Goal: Find specific page/section: Find specific page/section

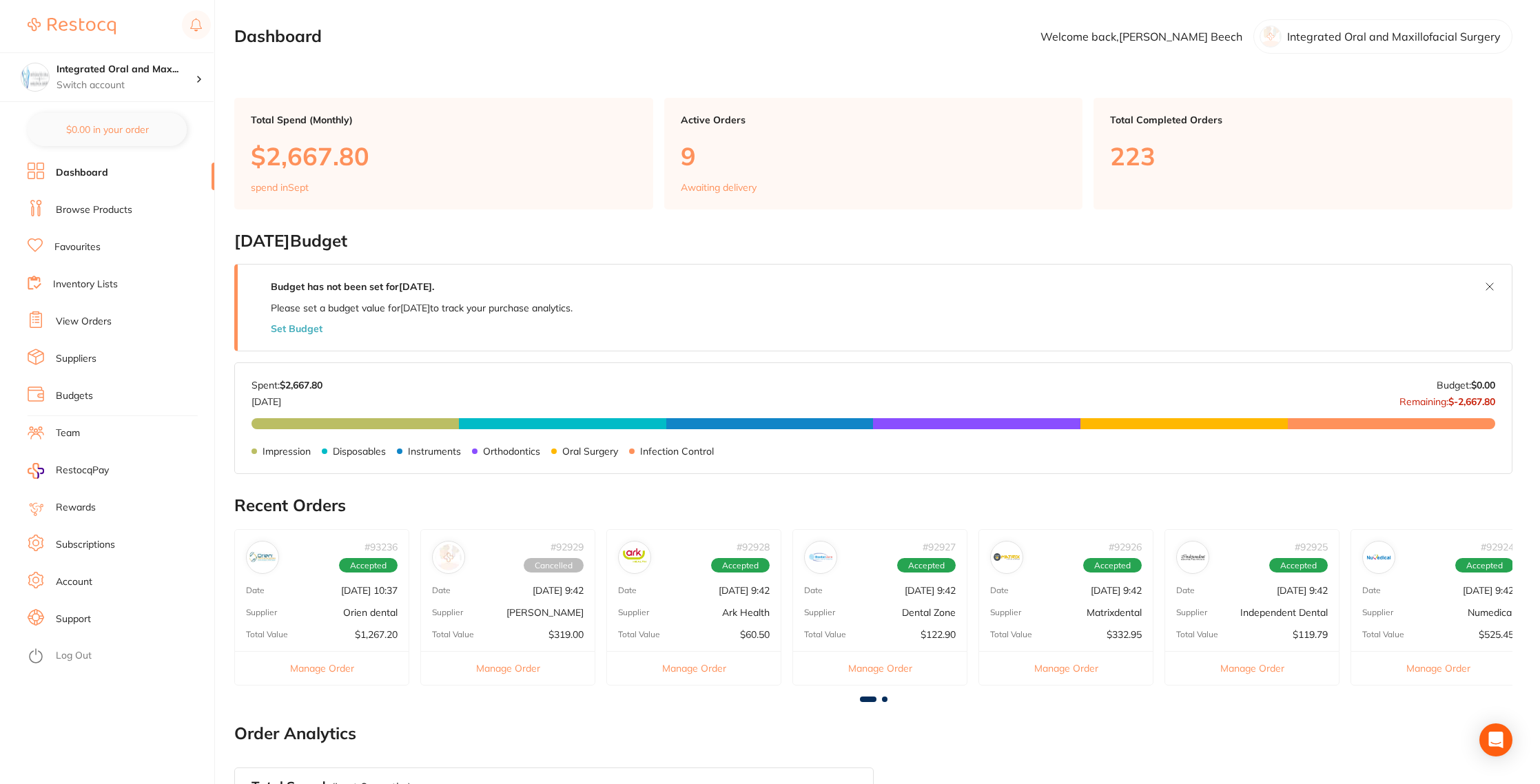
click at [84, 246] on link "Favourites" at bounding box center [78, 247] width 46 height 14
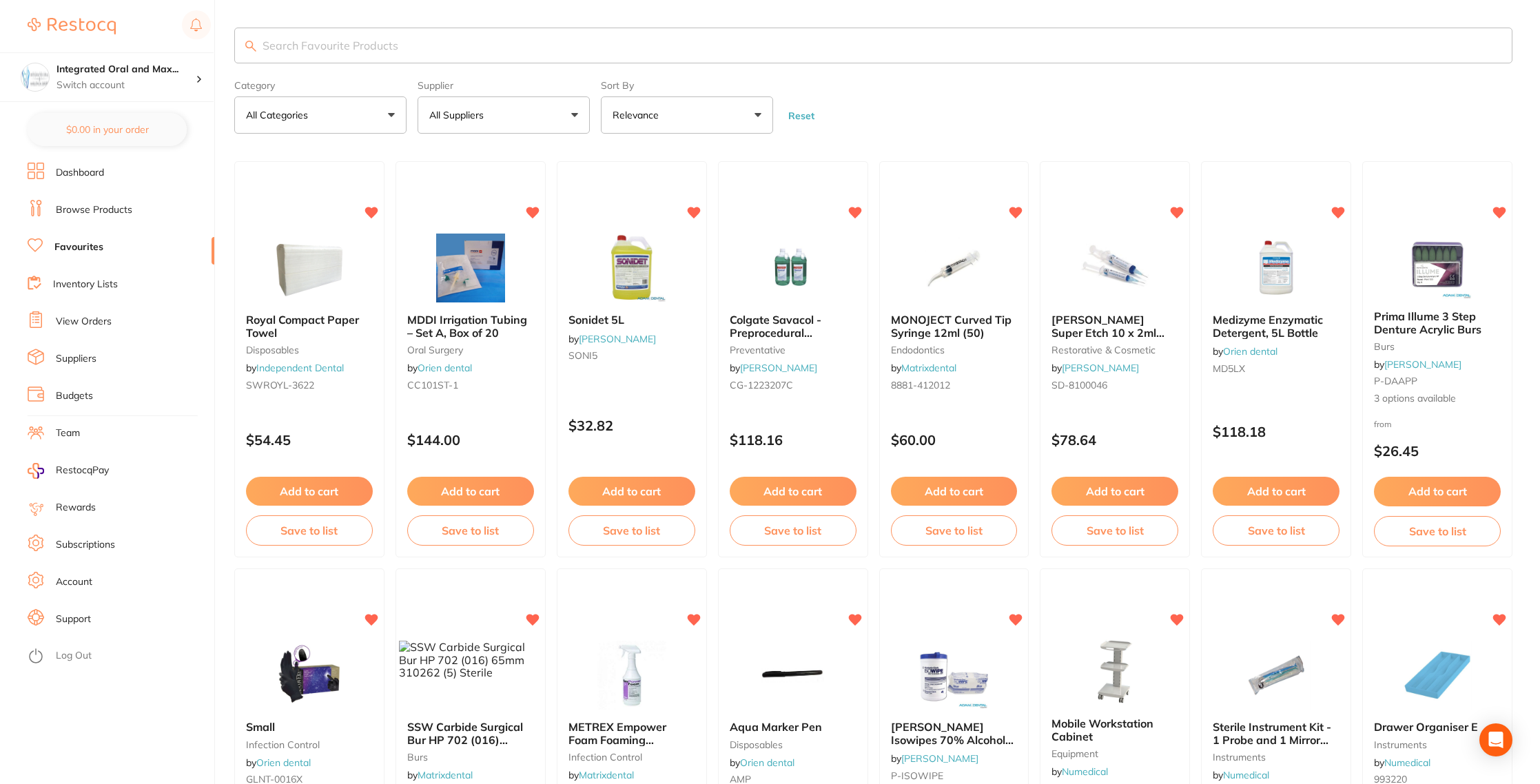
click at [380, 44] on input "search" at bounding box center [873, 45] width 1278 height 36
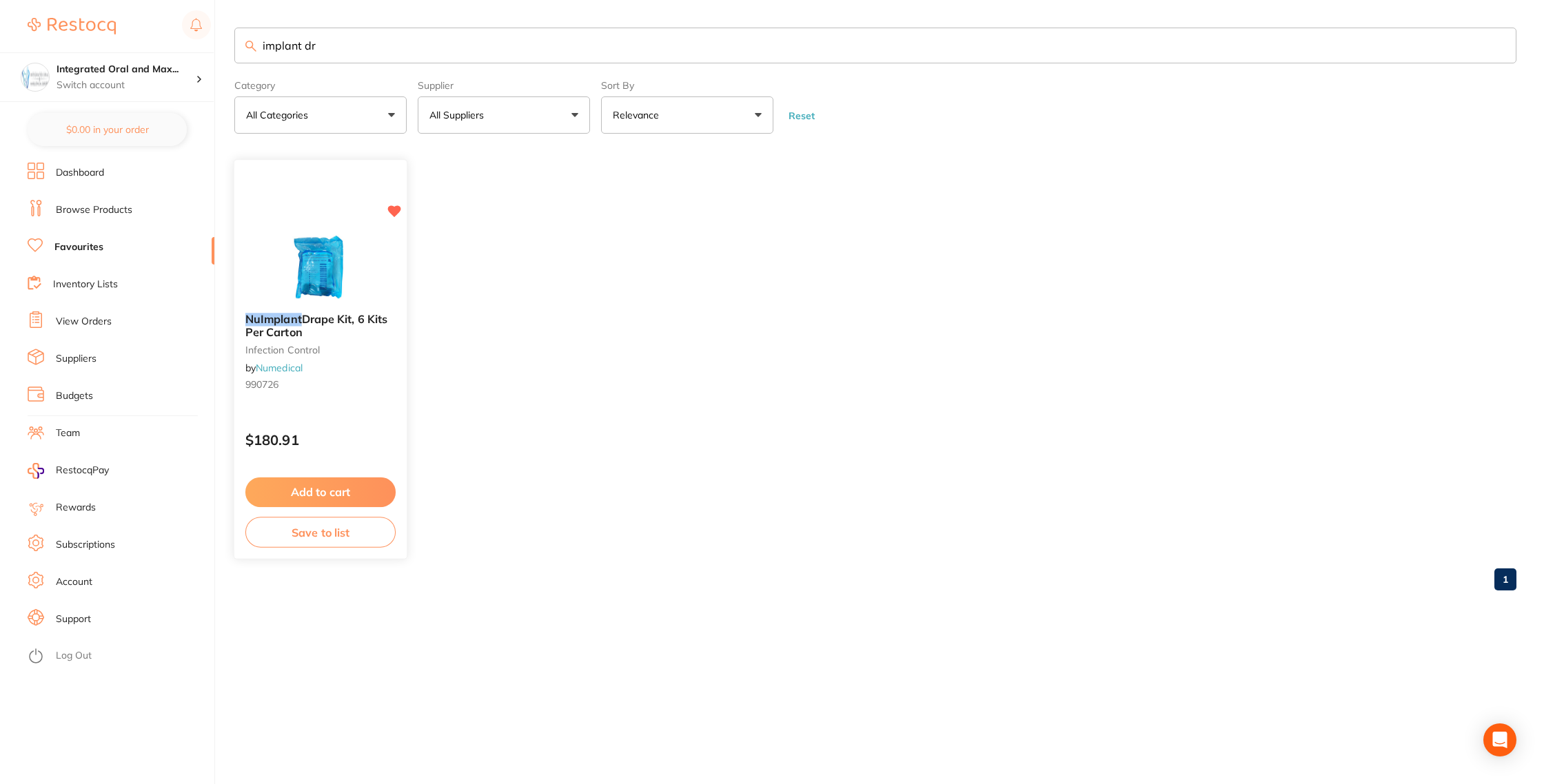
type input "implant dr"
click at [286, 318] on em "NuImplant" at bounding box center [274, 319] width 56 height 14
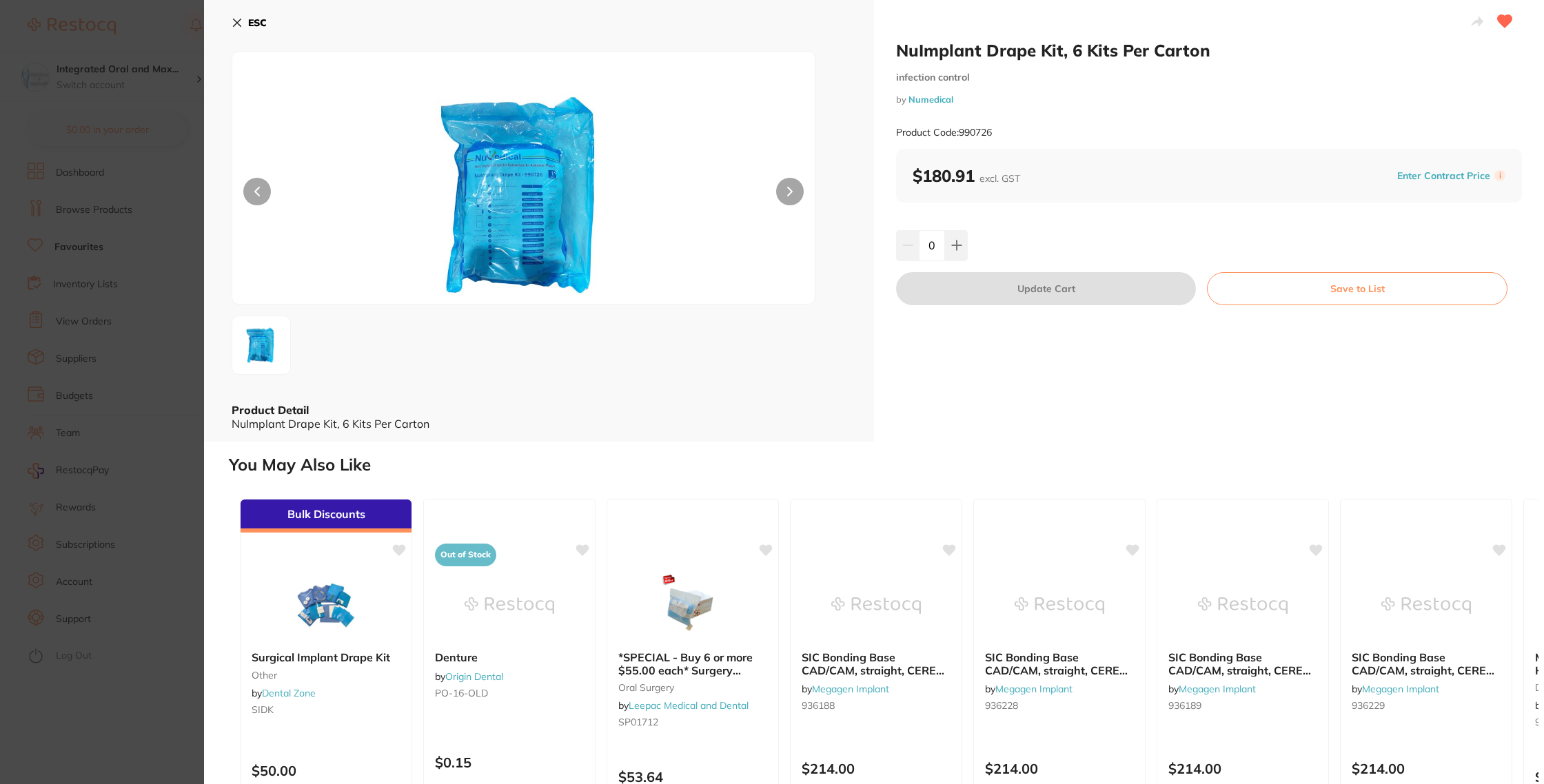
click at [132, 668] on section "NuImplant Drape Kit, 6 Kits Per Carton infection control by Numedical Product C…" at bounding box center [772, 392] width 1544 height 784
